Goal: Task Accomplishment & Management: Use online tool/utility

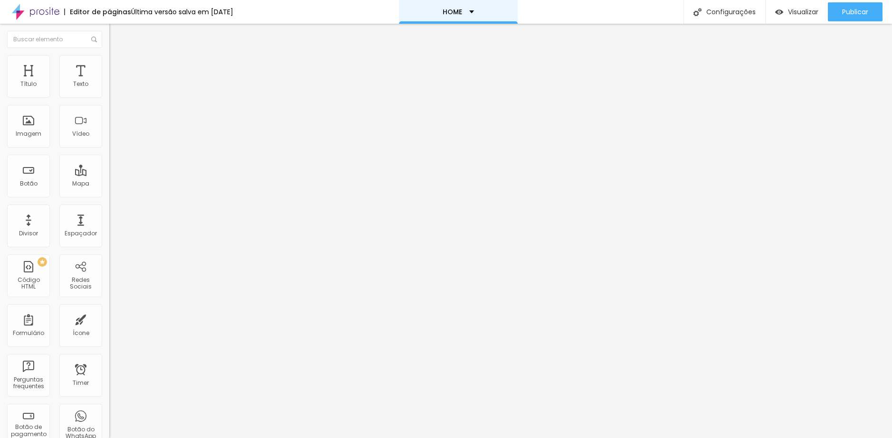
click at [487, 9] on div "HOME" at bounding box center [458, 12] width 119 height 24
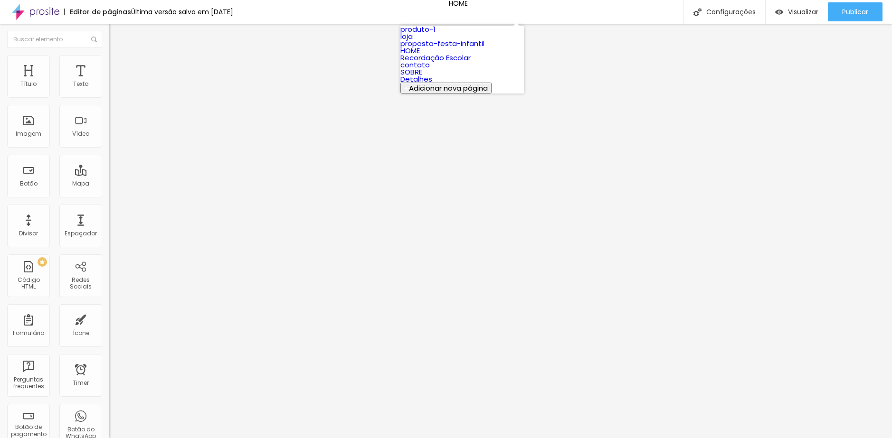
click at [420, 56] on link "HOME" at bounding box center [409, 51] width 19 height 10
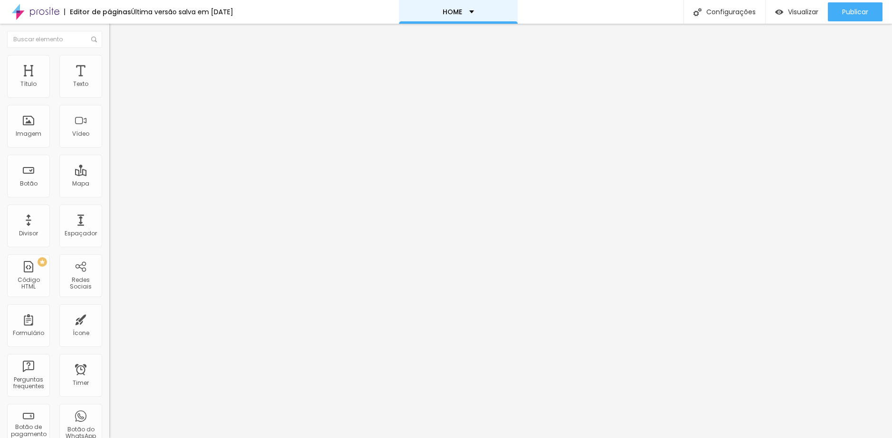
click at [471, 15] on div "HOME" at bounding box center [458, 12] width 119 height 24
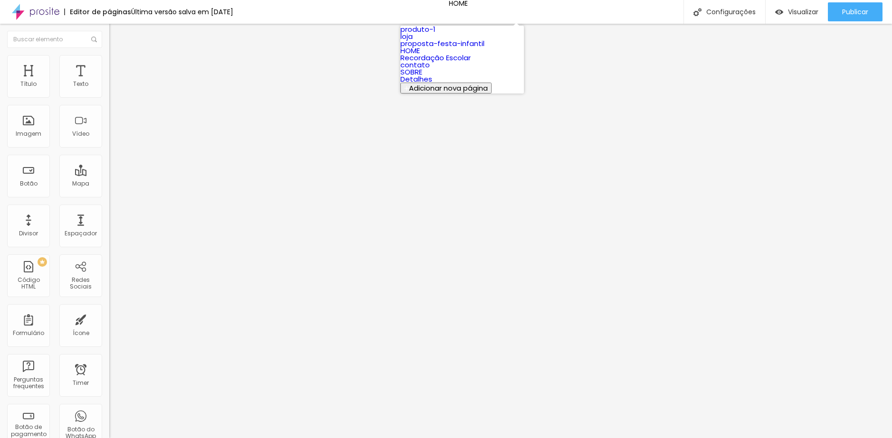
click at [413, 41] on link "loja" at bounding box center [406, 36] width 12 height 10
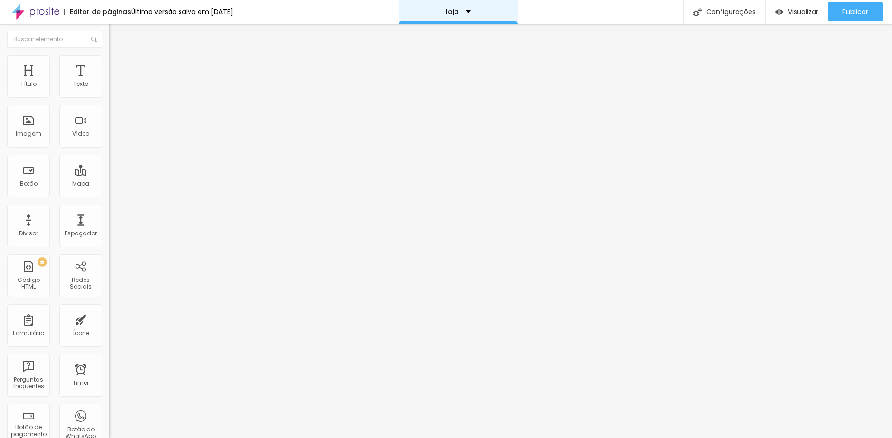
click at [448, 15] on div "loja" at bounding box center [458, 12] width 119 height 24
click at [471, 11] on div "loja" at bounding box center [458, 12] width 25 height 7
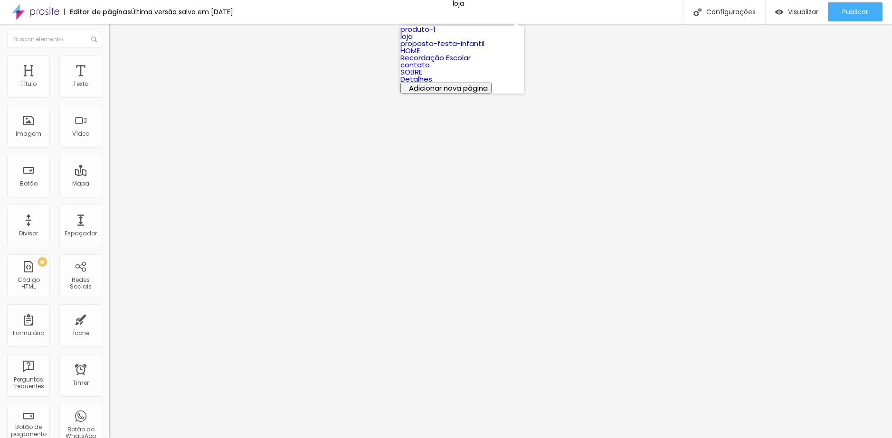
click at [420, 56] on link "HOME" at bounding box center [409, 51] width 19 height 10
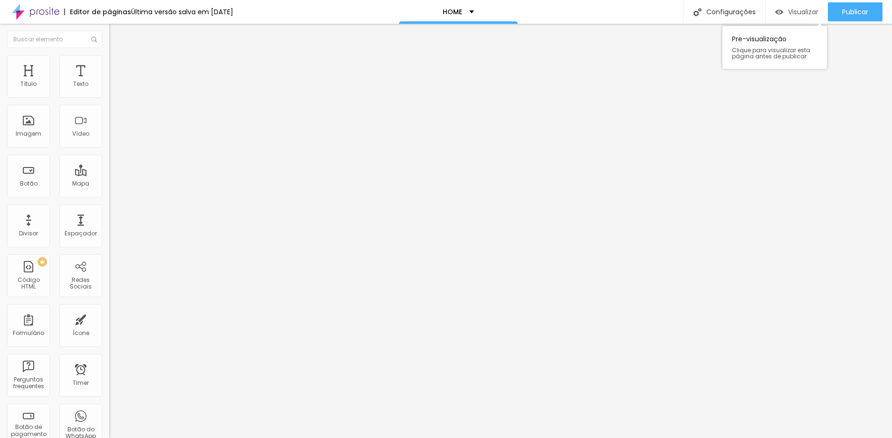
click at [775, 18] on div "Visualizar" at bounding box center [796, 11] width 43 height 19
click at [796, 12] on span "Visualizar" at bounding box center [803, 12] width 30 height 8
click at [463, 13] on p "Recordação Escolar" at bounding box center [452, 12] width 71 height 7
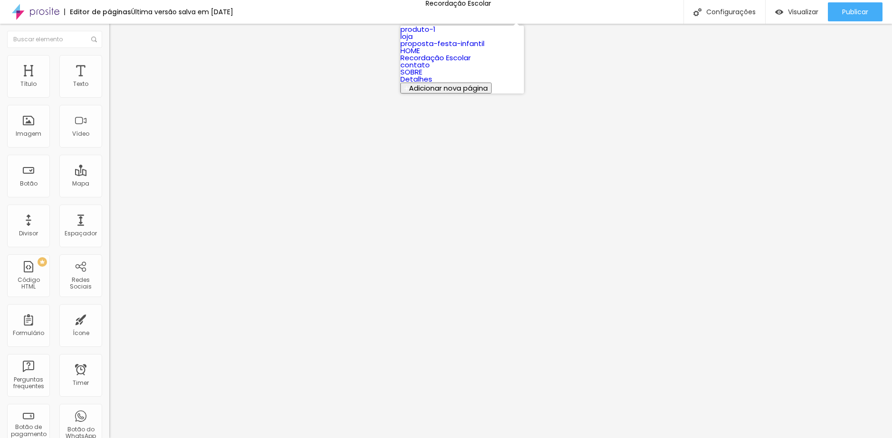
click at [420, 56] on link "HOME" at bounding box center [409, 51] width 19 height 10
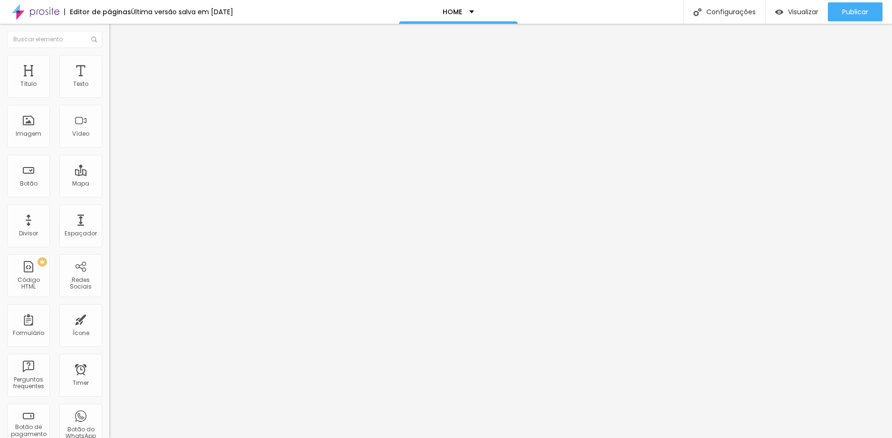
click at [109, 86] on img at bounding box center [112, 83] width 7 height 7
click at [109, 95] on div at bounding box center [163, 91] width 109 height 8
click at [109, 97] on div at bounding box center [163, 91] width 109 height 23
click at [109, 94] on img at bounding box center [112, 90] width 7 height 7
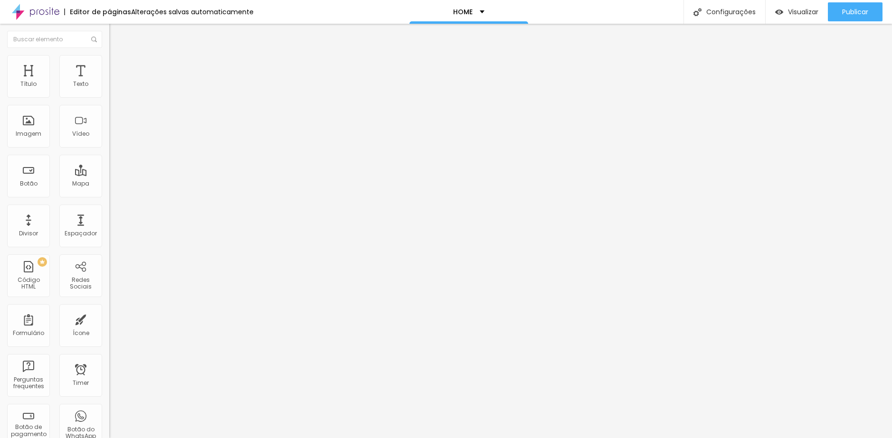
click at [109, 95] on img at bounding box center [112, 98] width 7 height 7
click at [109, 95] on div at bounding box center [163, 91] width 109 height 8
click at [109, 66] on ul "Conteúdo Estilo Avançado" at bounding box center [163, 60] width 109 height 28
click at [109, 63] on li "Estilo" at bounding box center [163, 59] width 109 height 9
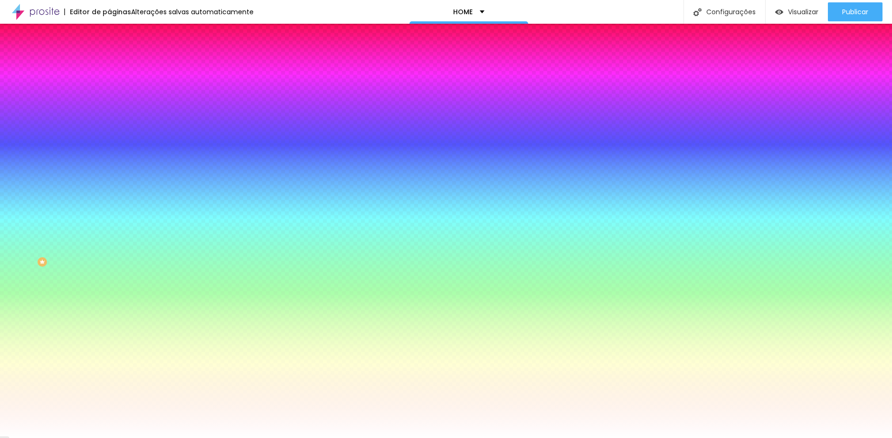
click at [109, 65] on li "Avançado" at bounding box center [163, 69] width 109 height 9
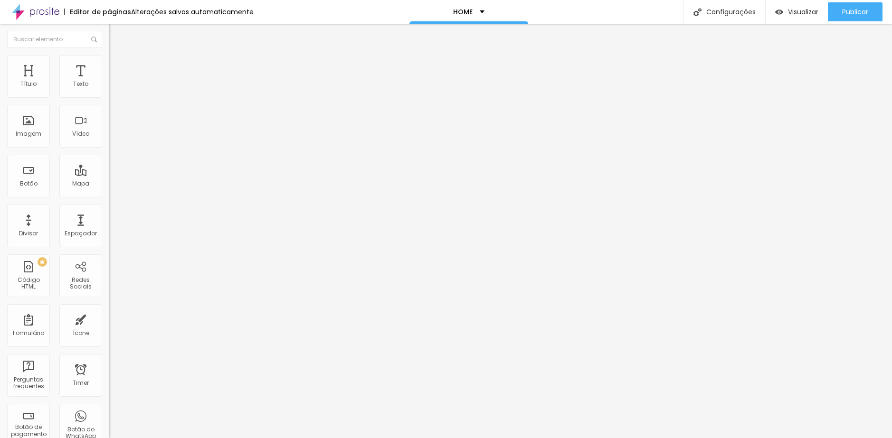
click at [109, 68] on ul "Conteúdo Estilo Avançado" at bounding box center [163, 60] width 109 height 28
click at [118, 56] on span "Conteúdo" at bounding box center [132, 52] width 29 height 8
click at [118, 65] on span "Estilo" at bounding box center [125, 61] width 15 height 8
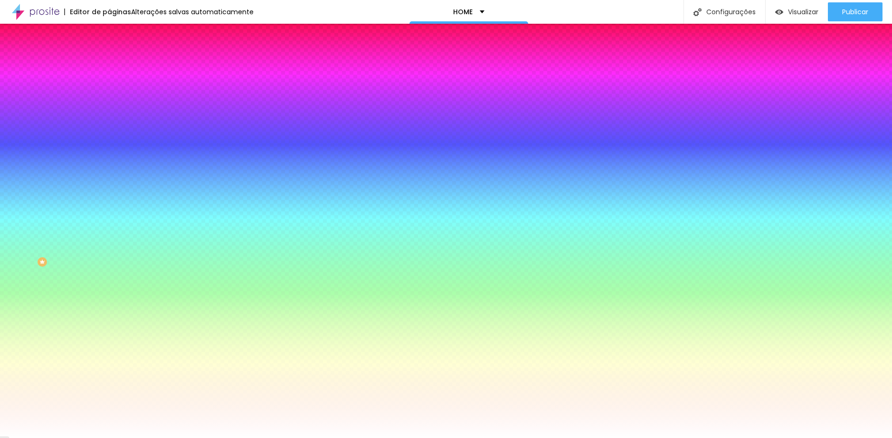
click at [118, 67] on span "Avançado" at bounding box center [133, 71] width 31 height 8
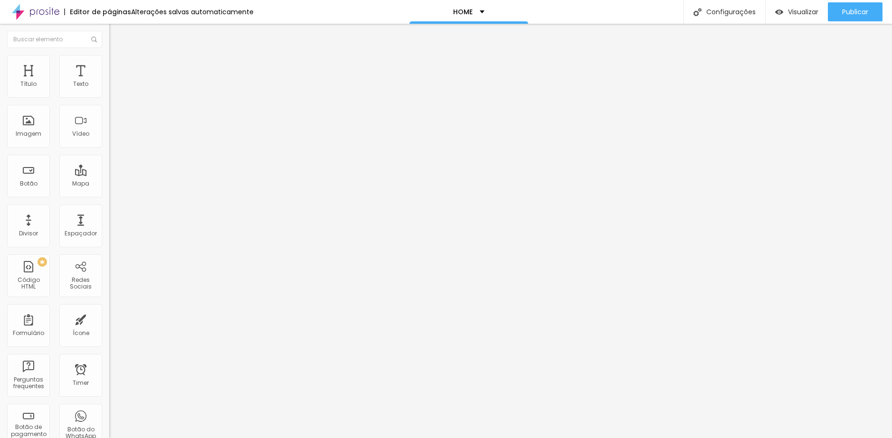
type input "5"
type input "10"
type input "15"
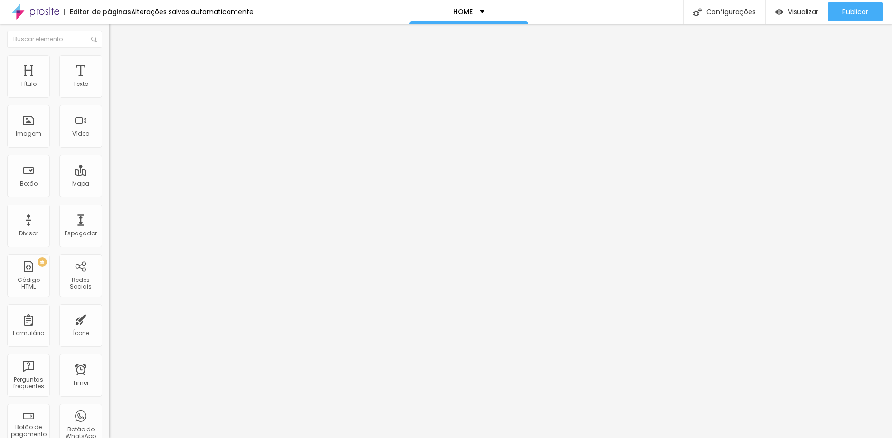
type input "15"
type input "20"
type input "15"
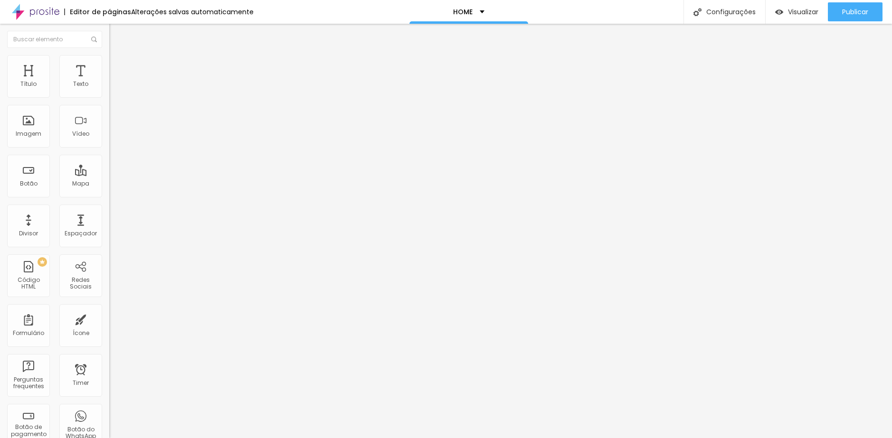
type input "10"
type input "5"
type input "0"
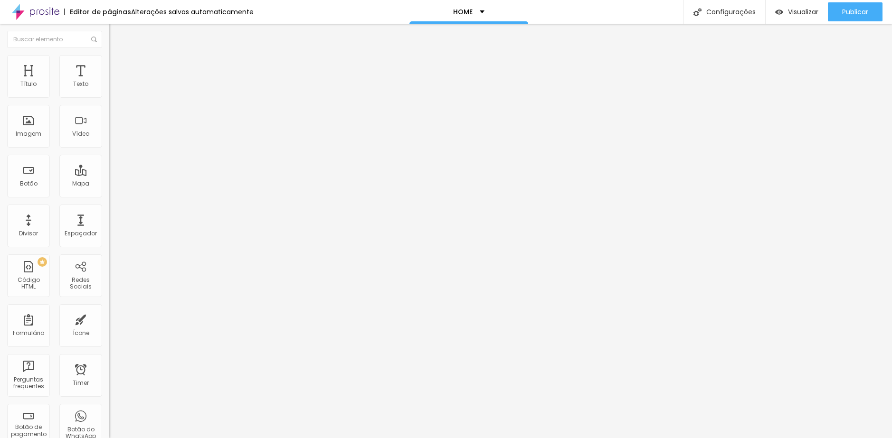
type input "0"
type input "5"
type input "10"
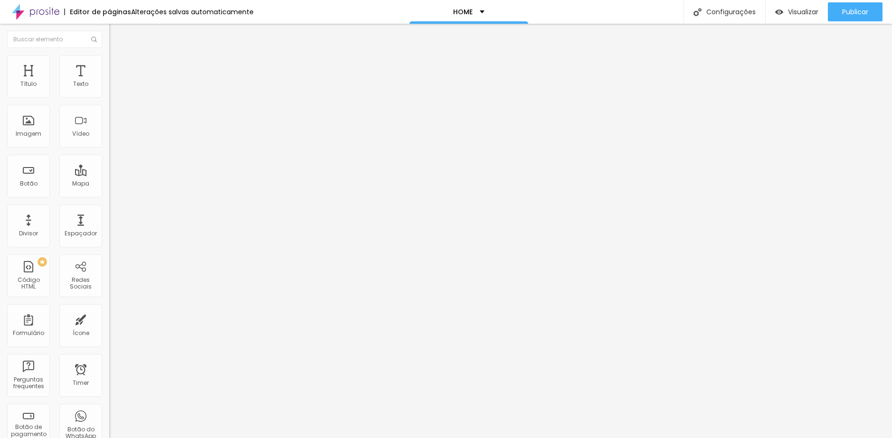
type input "15"
type input "20"
type input "25"
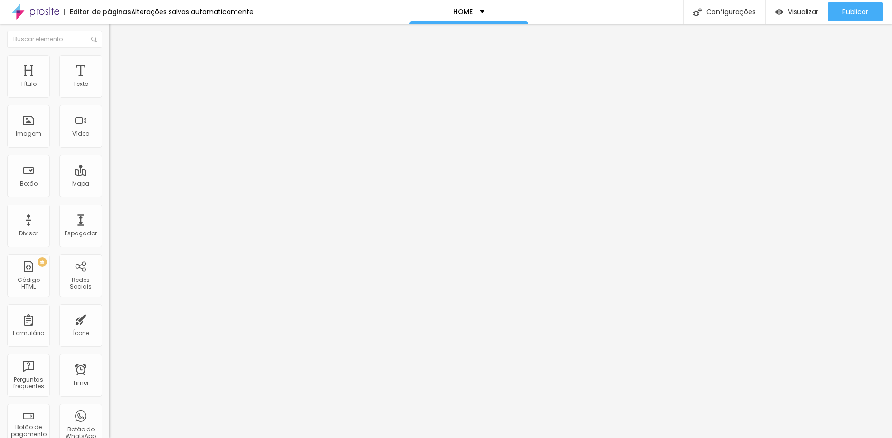
type input "25"
type input "30"
type input "25"
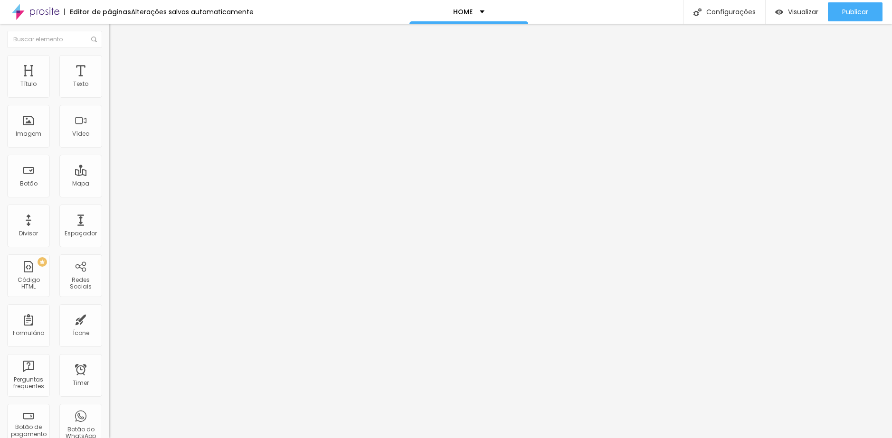
type input "20"
type input "15"
type input "5"
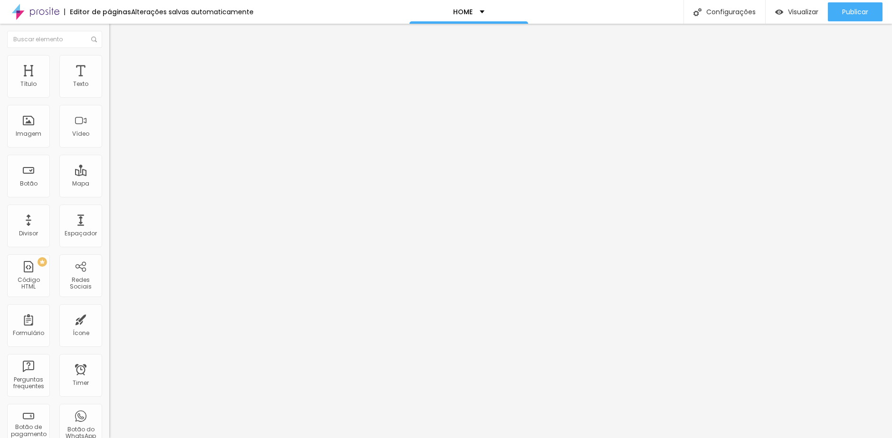
type input "5"
type input "0"
drag, startPoint x: 24, startPoint y: 95, endPoint x: -92, endPoint y: 97, distance: 115.4
click at [109, 184] on input "range" at bounding box center [139, 188] width 61 height 8
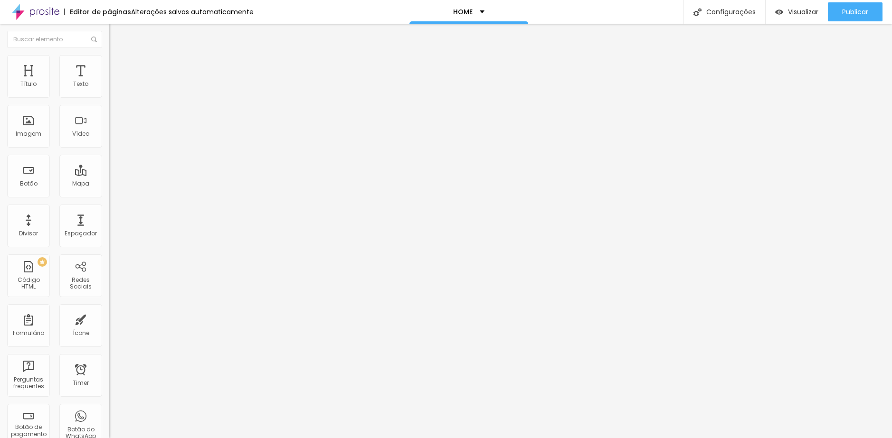
type input "2"
type input "13"
type input "23"
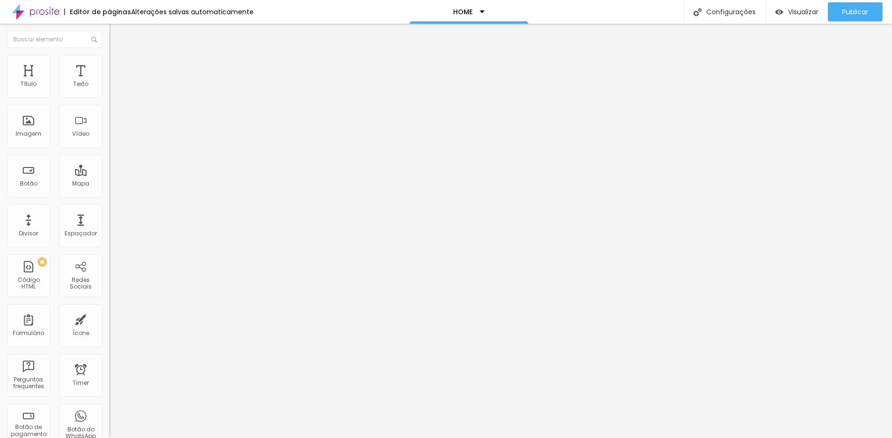
type input "23"
type input "44"
type input "55"
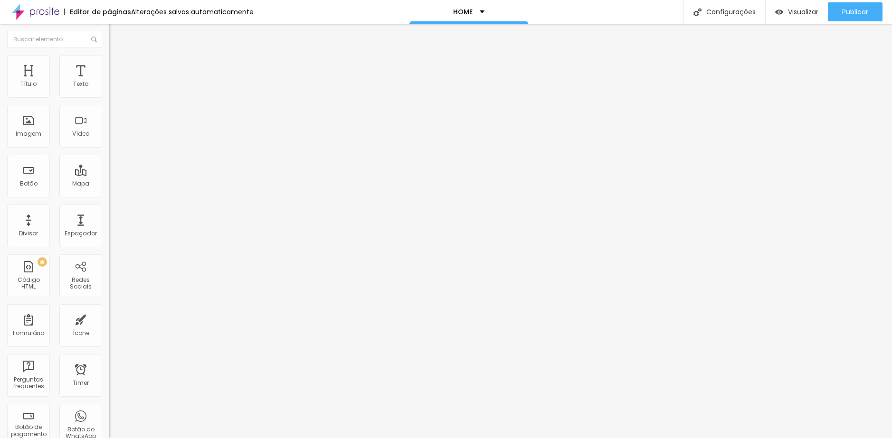
type input "81"
type input "102"
type input "134"
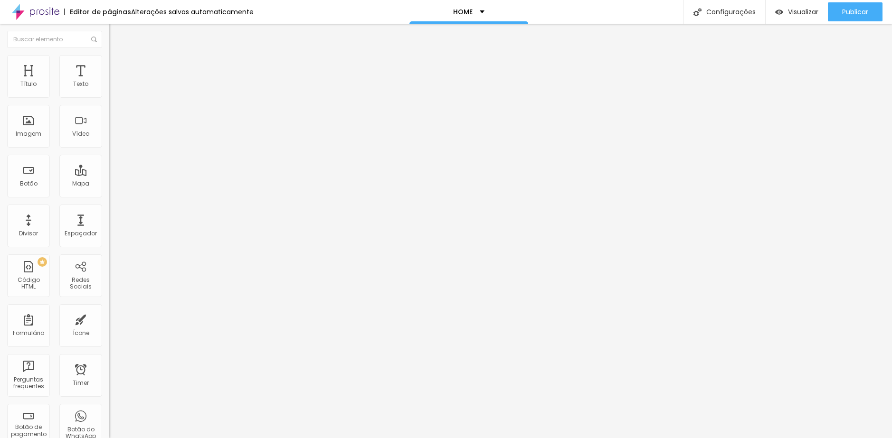
type input "134"
type input "160"
type input "202"
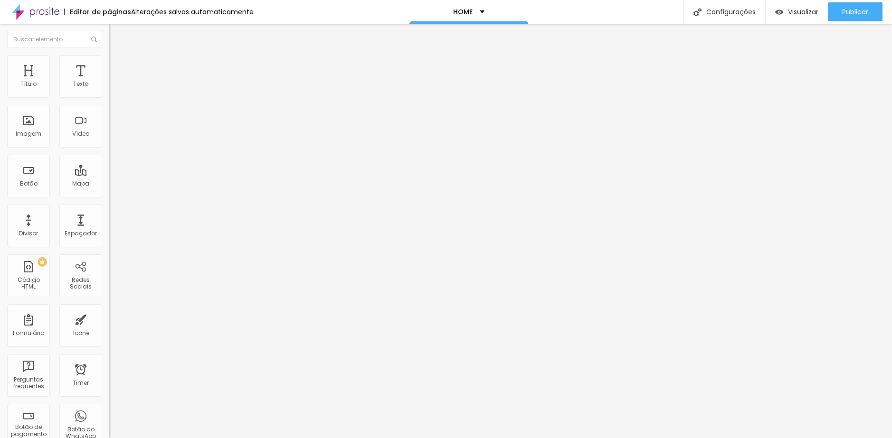
type input "234"
type input "271"
type input "318"
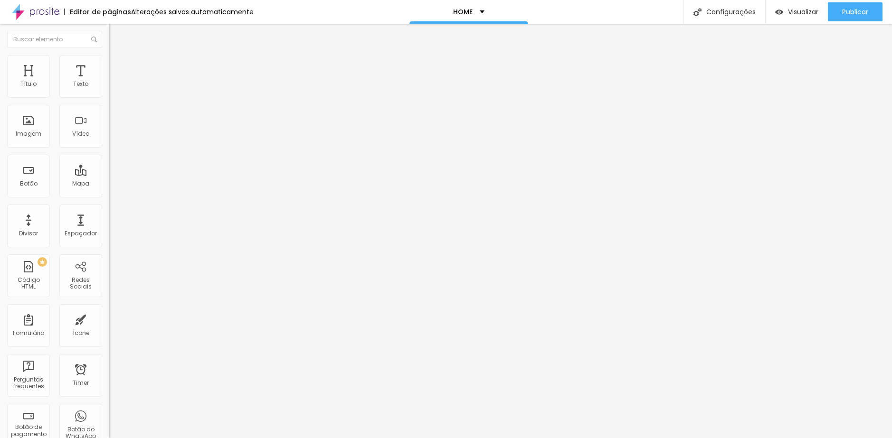
type input "318"
type input "366"
type input "434"
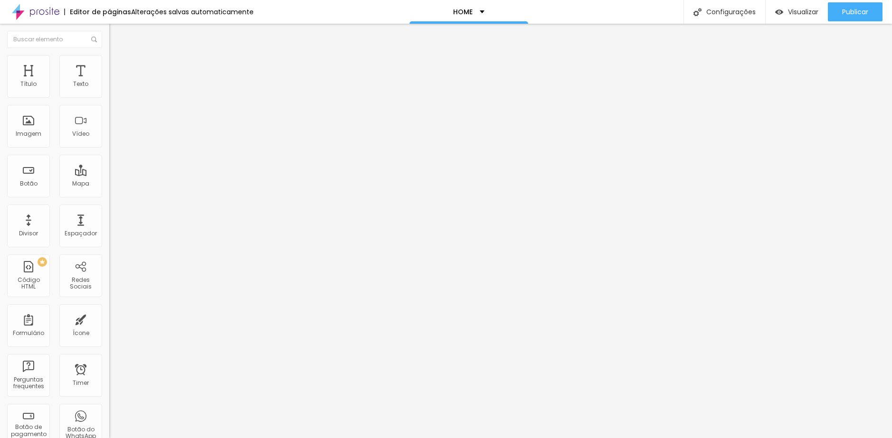
type input "487"
type input "500"
type input "487"
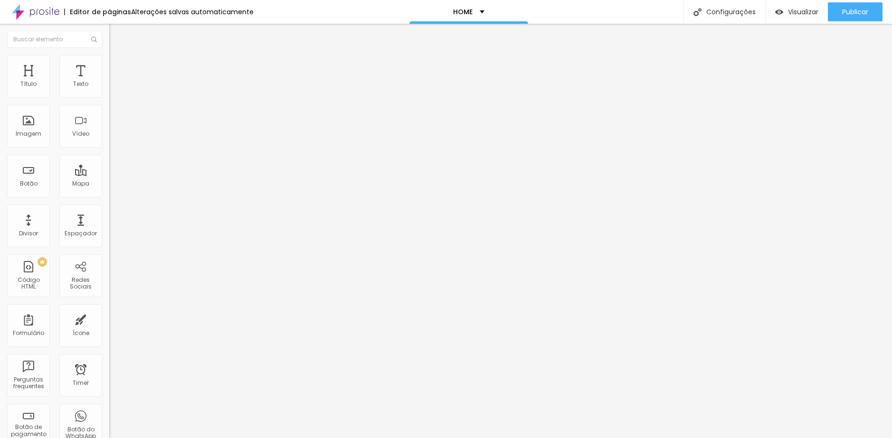
type input "487"
type input "482"
type input "466"
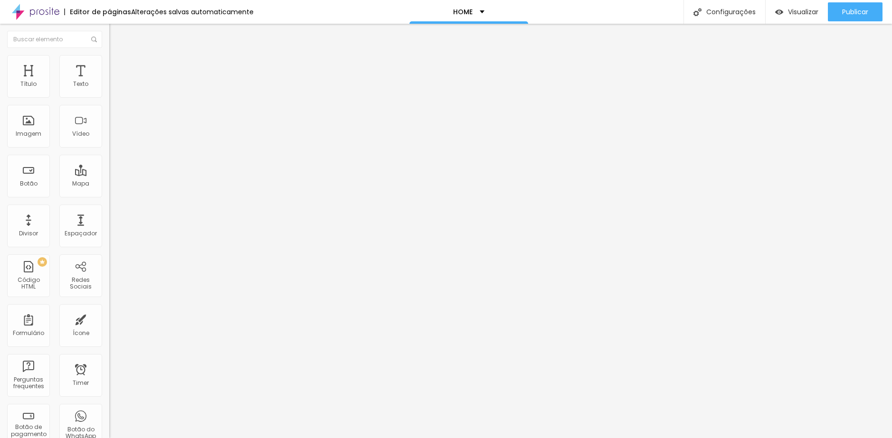
type input "461"
type input "445"
type input "434"
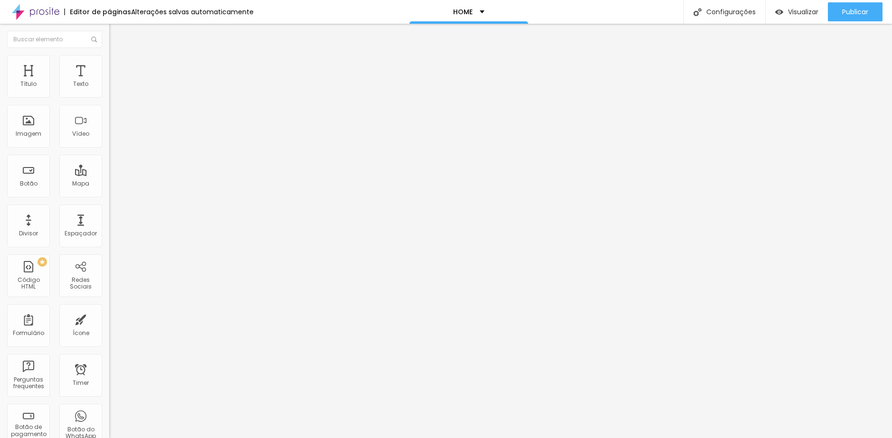
type input "434"
type input "424"
type input "418"
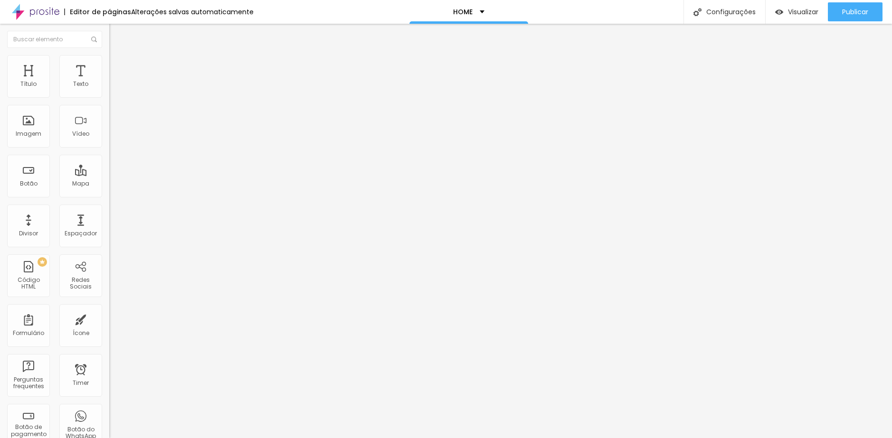
type input "408"
type input "397"
type input "392"
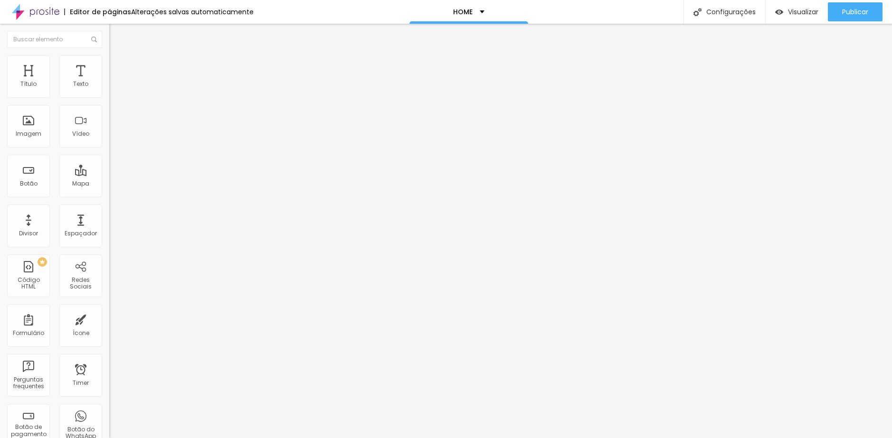
type input "392"
type input "382"
type input "376"
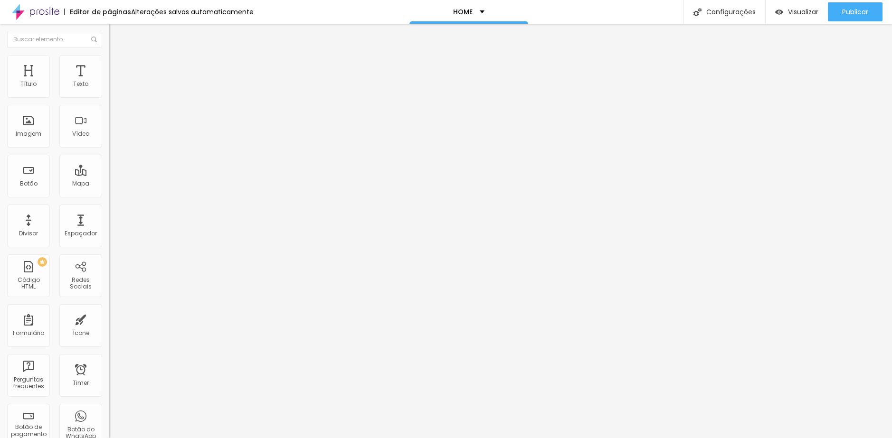
type input "371"
type input "366"
type input "355"
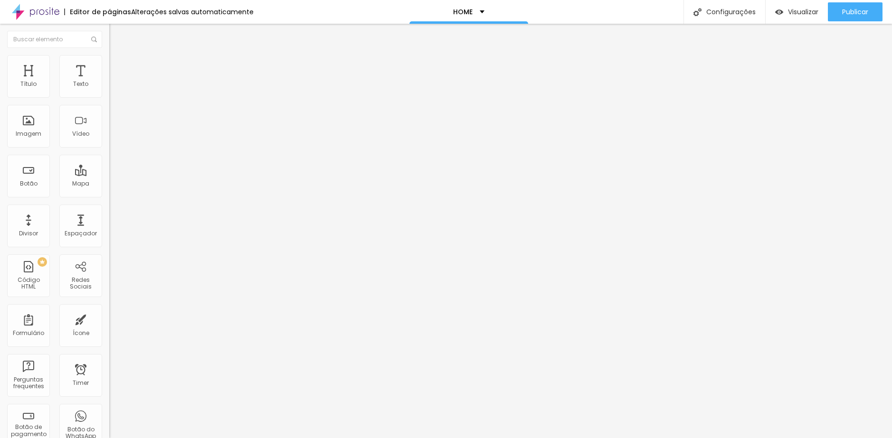
type input "355"
type input "350"
type input "345"
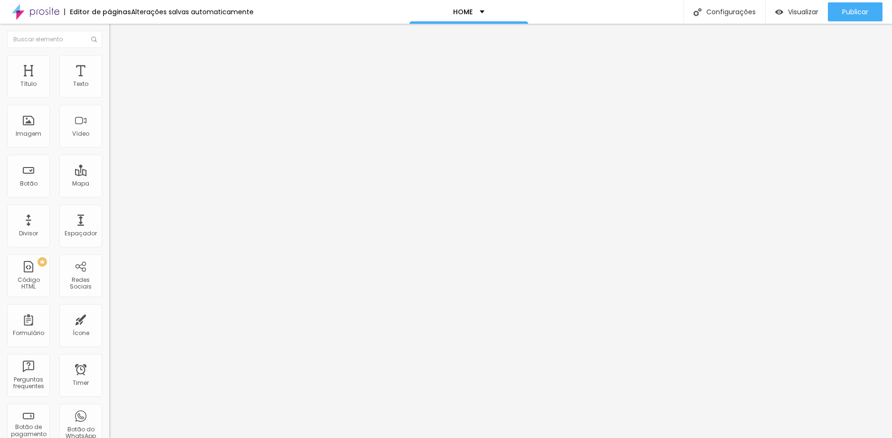
type input "329"
type input "308"
type input "297"
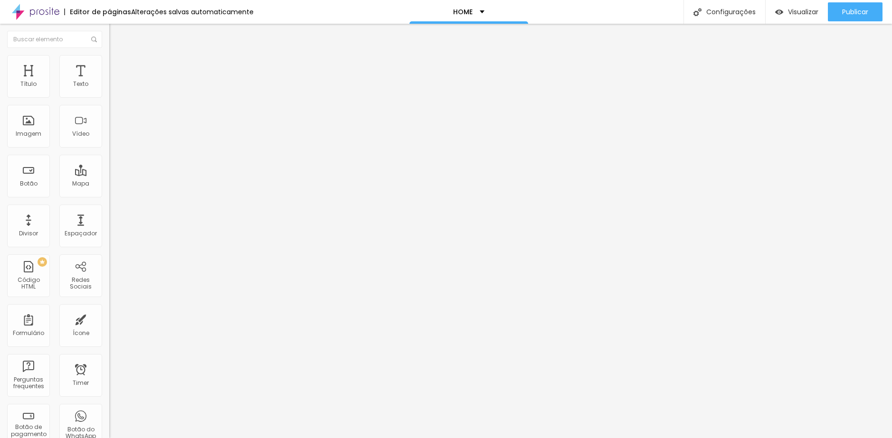
type input "297"
type input "292"
type input "287"
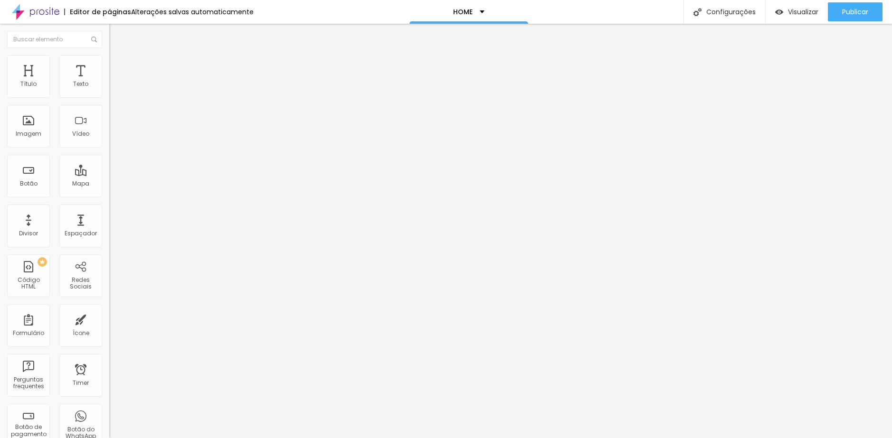
type input "276"
type input "271"
type input "266"
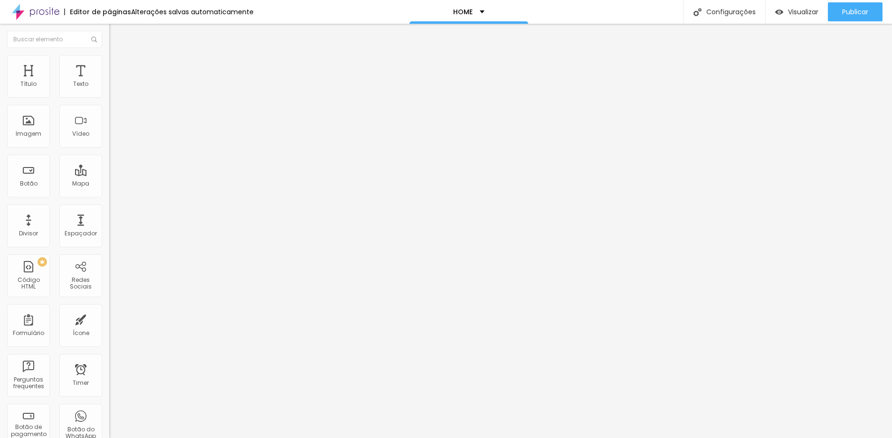
type input "266"
type input "260"
type input "255"
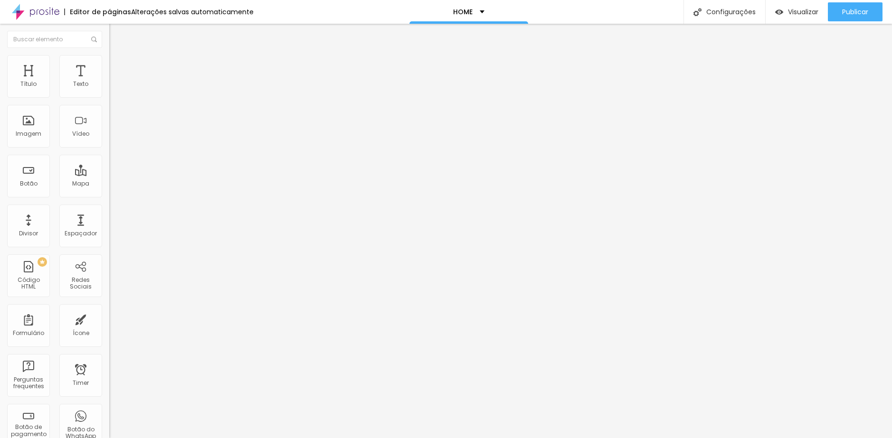
type input "250"
type input "245"
type input "239"
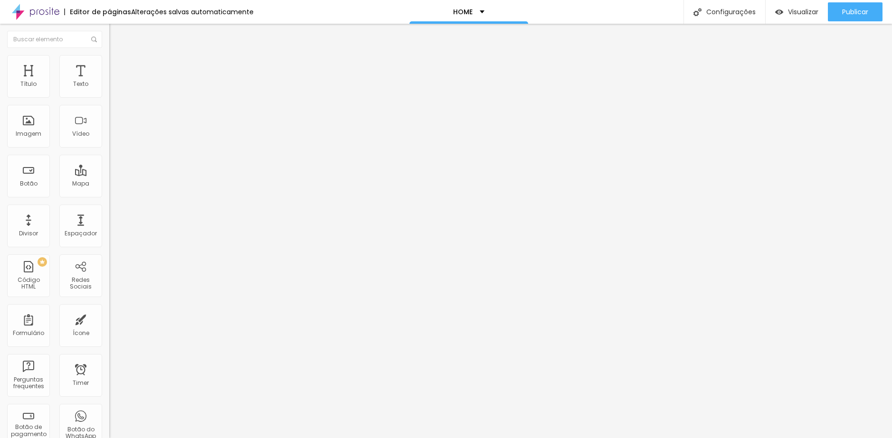
type input "239"
type input "234"
type input "229"
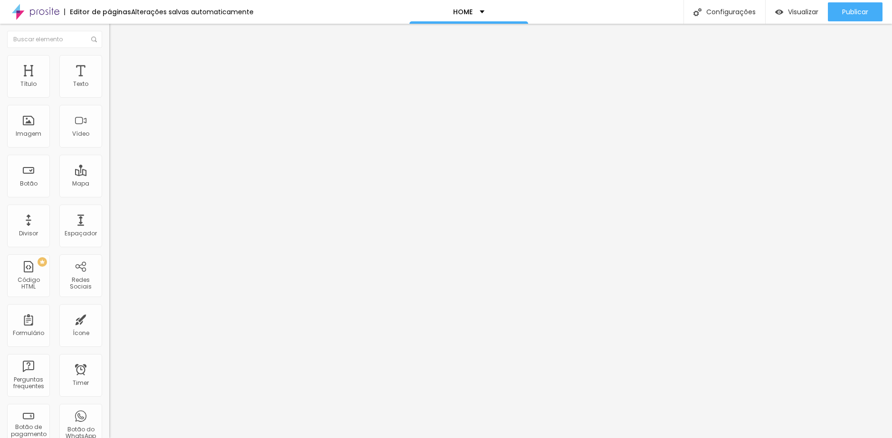
type input "223"
type input "218"
type input "213"
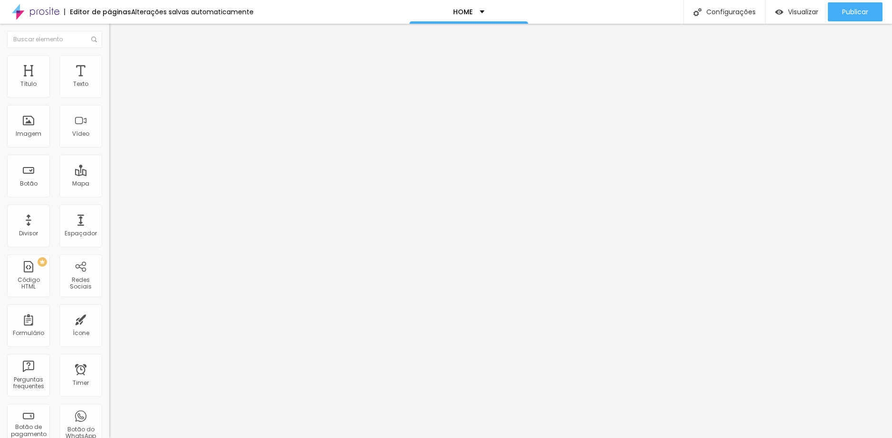
type input "213"
type input "208"
type input "202"
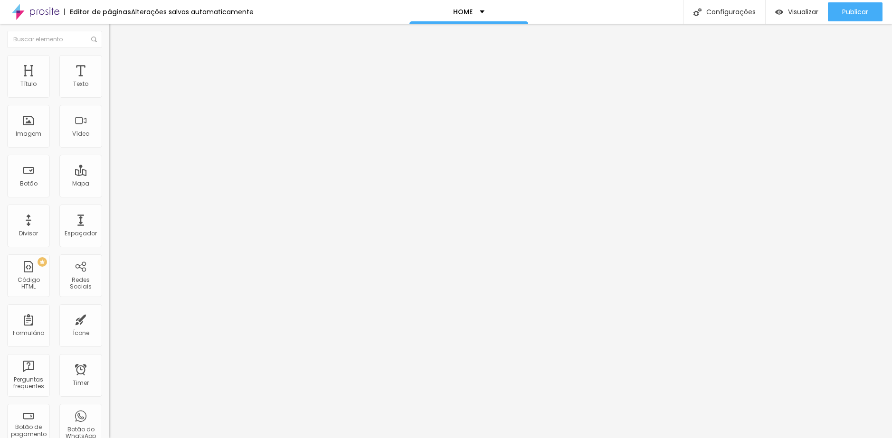
type input "197"
type input "192"
type input "187"
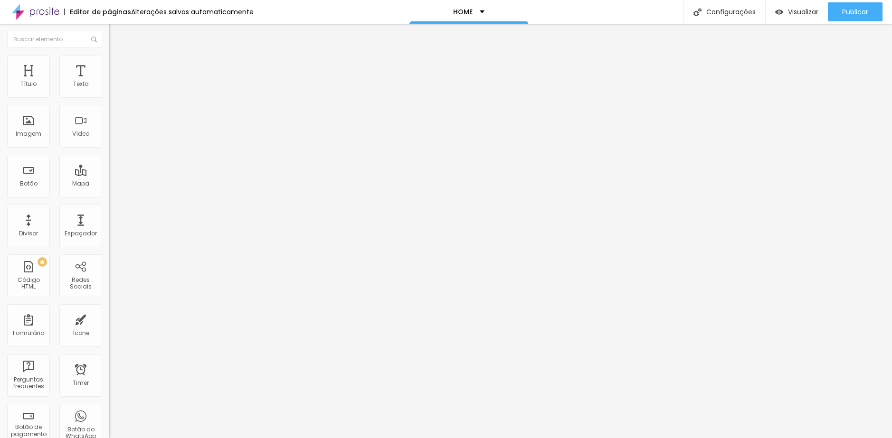
type input "187"
type input "181"
type input "176"
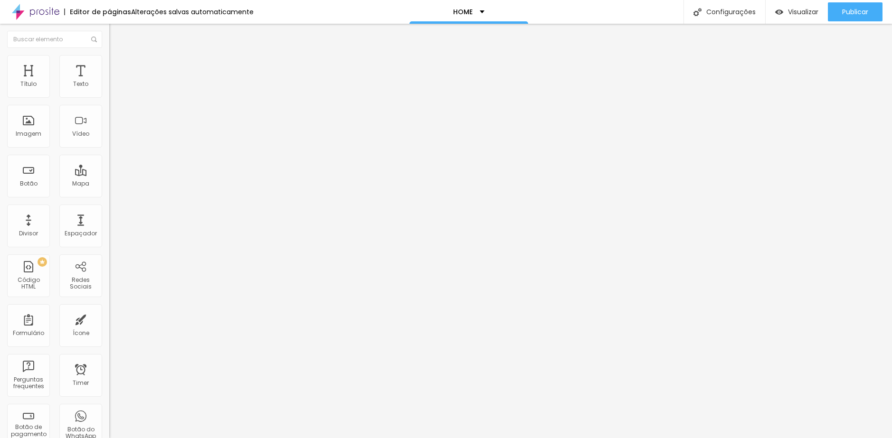
type input "171"
type input "165"
type input "160"
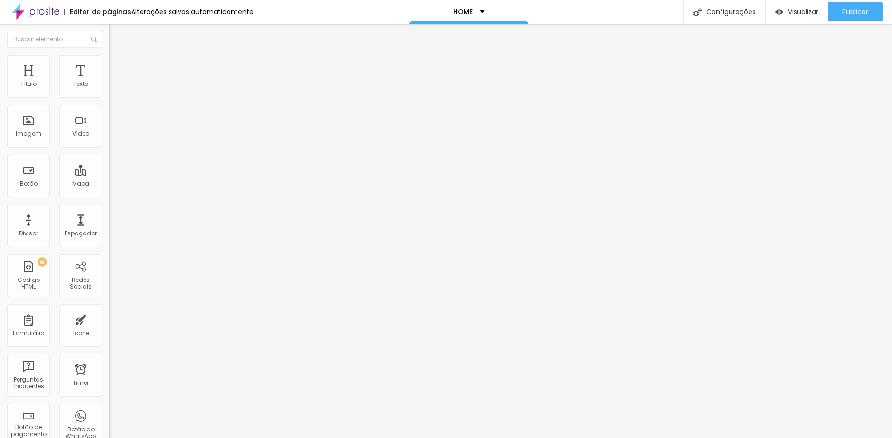
type input "160"
type input "155"
type input "150"
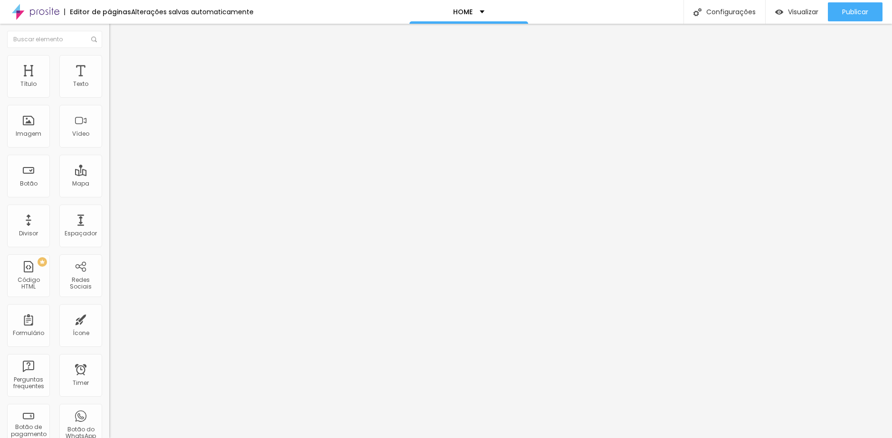
type input "144"
type input "139"
type input "134"
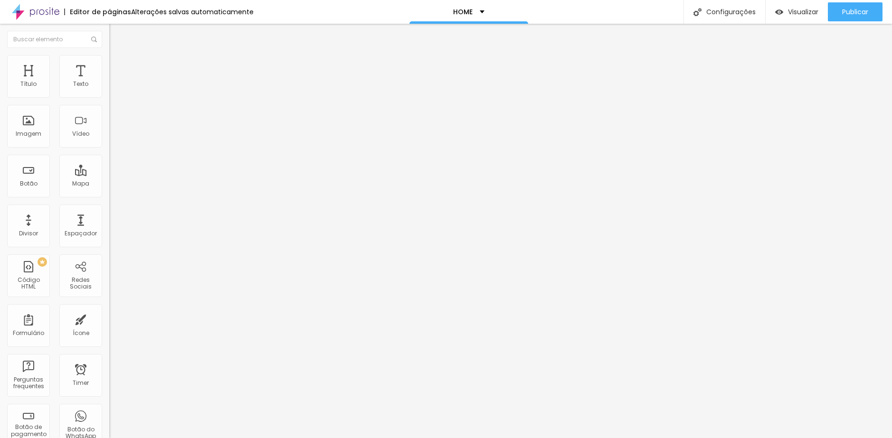
type input "134"
type input "129"
type input "123"
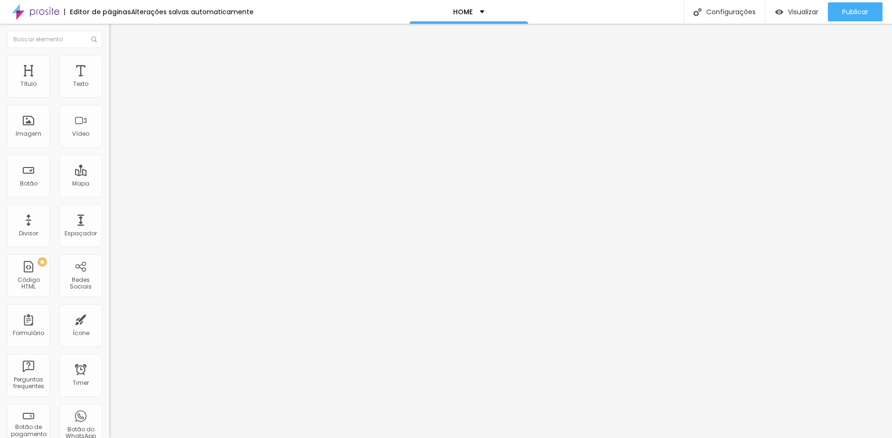
type input "118"
type input "113"
type input "108"
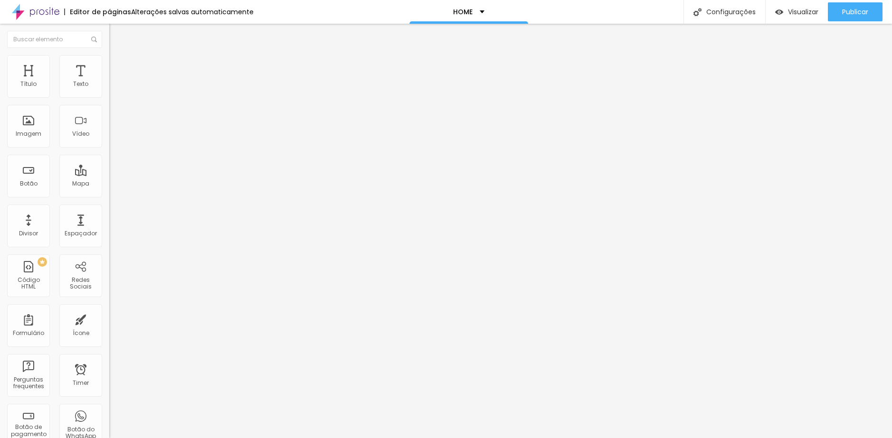
type input "108"
type input "102"
type input "97"
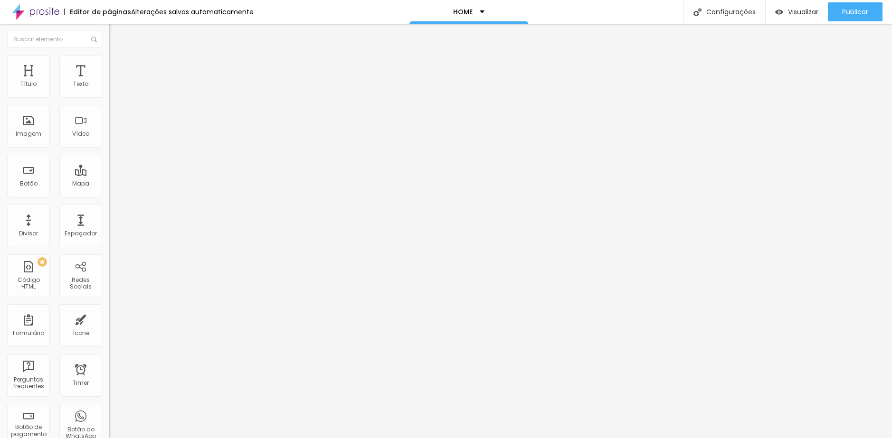
type input "92"
type input "86"
type input "81"
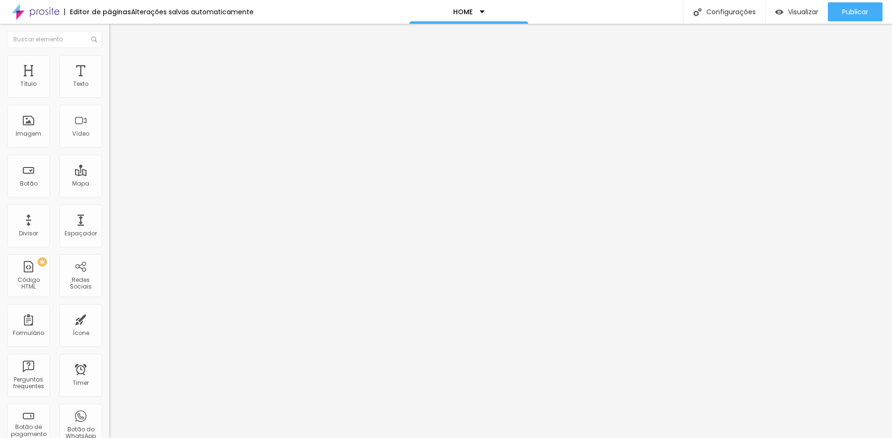
type input "81"
type input "76"
type input "71"
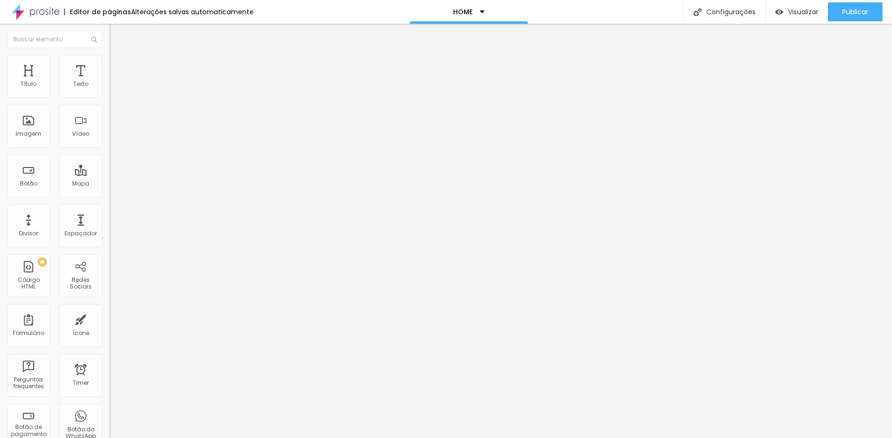
type input "65"
drag, startPoint x: 19, startPoint y: 112, endPoint x: 24, endPoint y: 110, distance: 5.6
click at [109, 319] on input "range" at bounding box center [139, 323] width 61 height 8
click at [109, 343] on div "ID Html" at bounding box center [163, 346] width 109 height 6
